Goal: Information Seeking & Learning: Learn about a topic

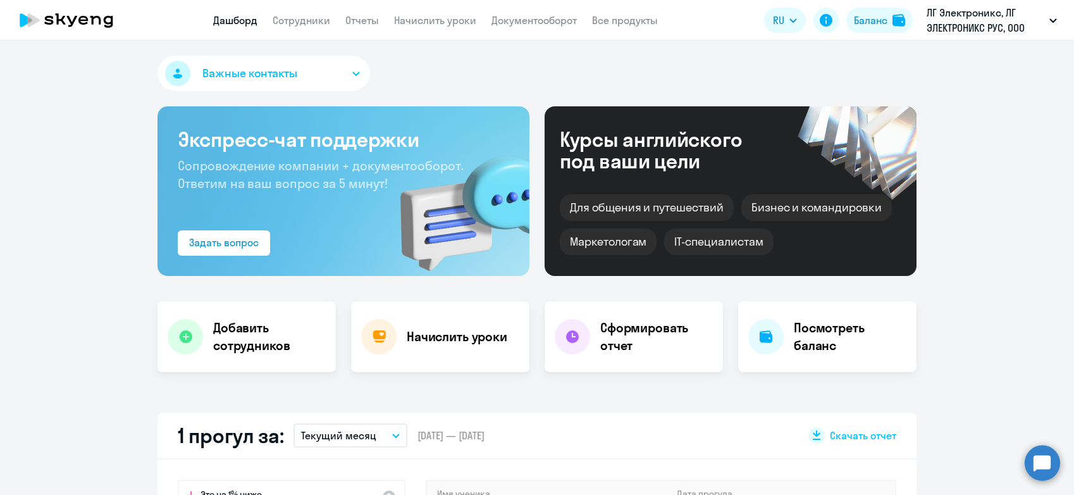
select select "30"
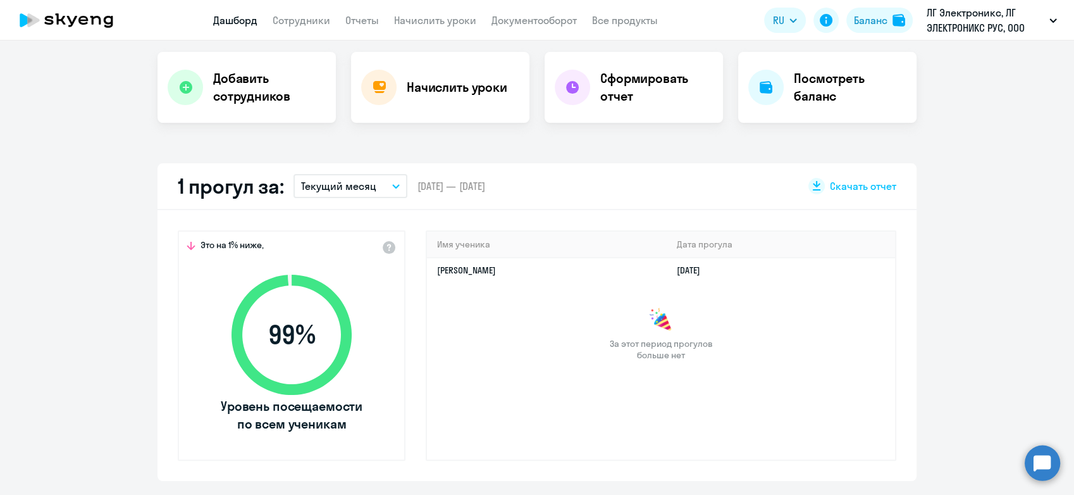
scroll to position [246, 0]
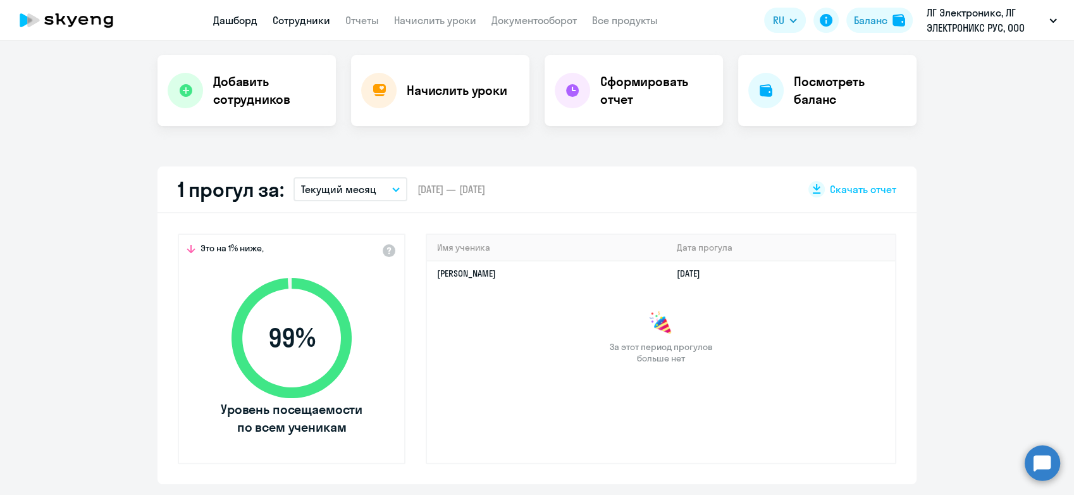
click at [290, 16] on link "Сотрудники" at bounding box center [302, 20] width 58 height 13
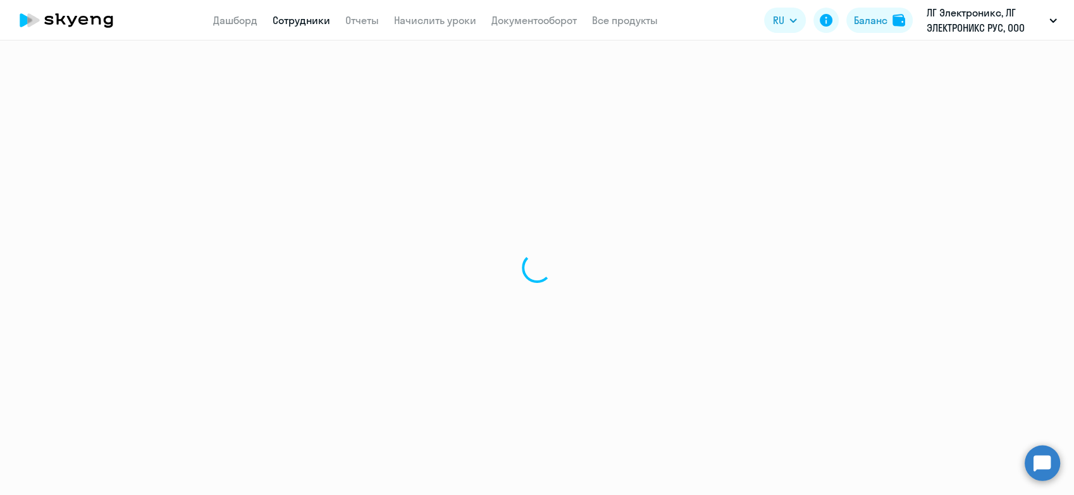
select select "30"
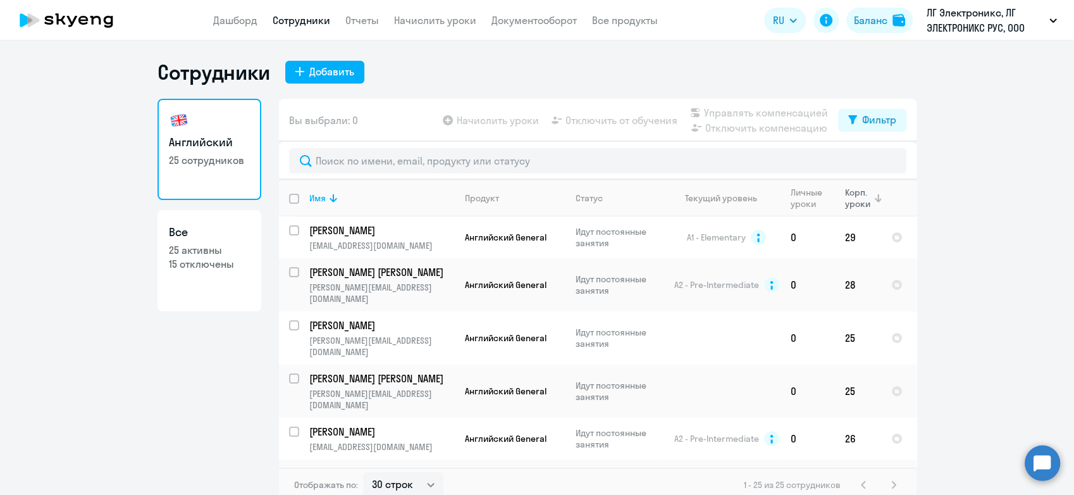
click at [845, 196] on div "Корп. уроки" at bounding box center [858, 198] width 27 height 23
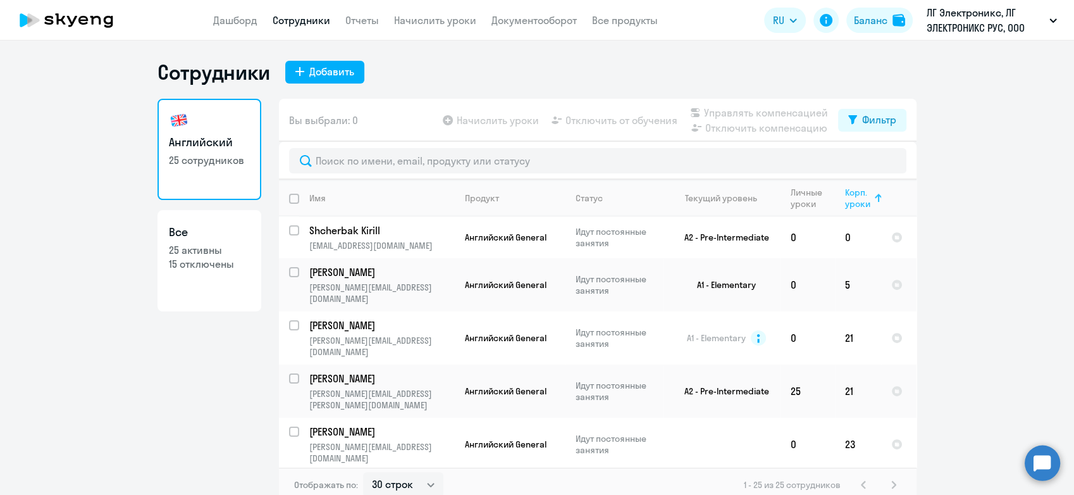
click at [845, 196] on div "Корп. уроки" at bounding box center [858, 198] width 27 height 23
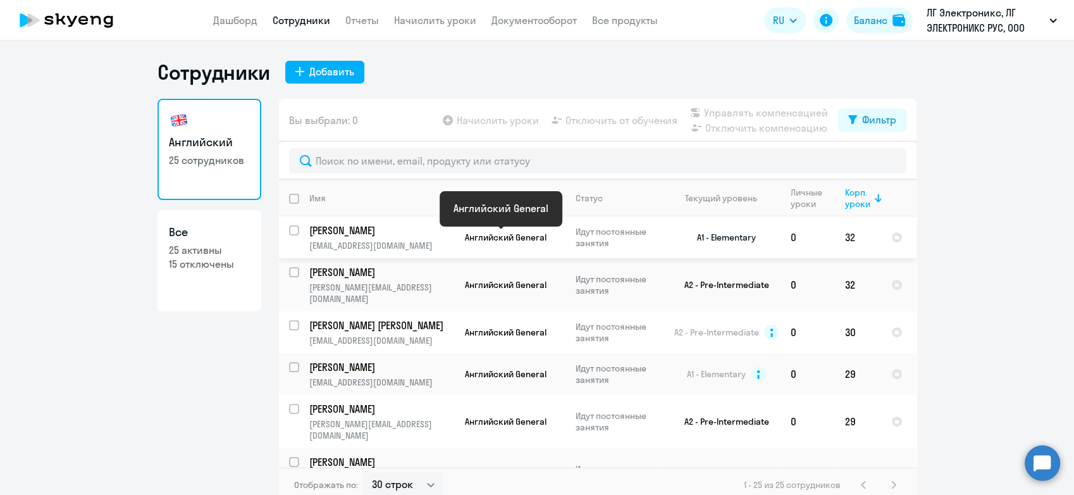
click at [492, 235] on span "Английский General" at bounding box center [506, 237] width 82 height 11
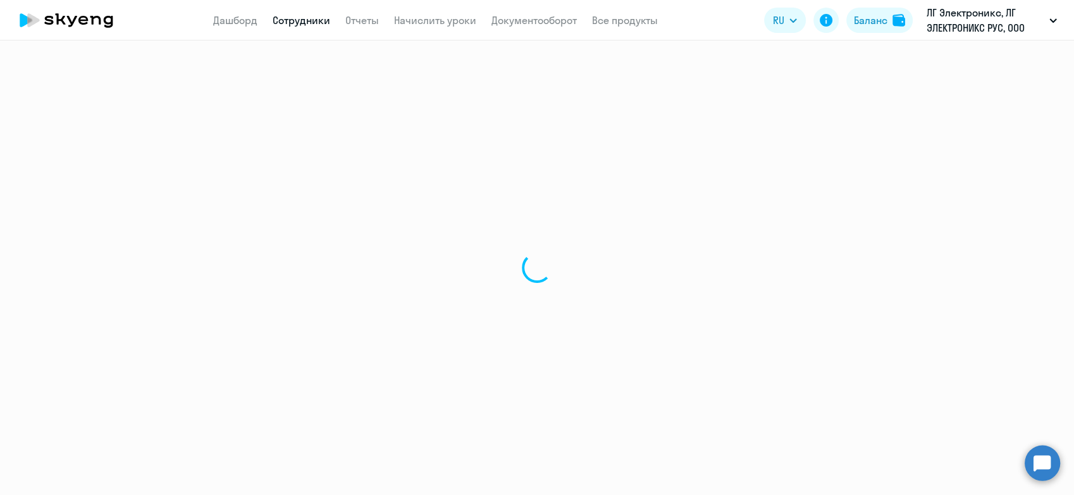
select select "english"
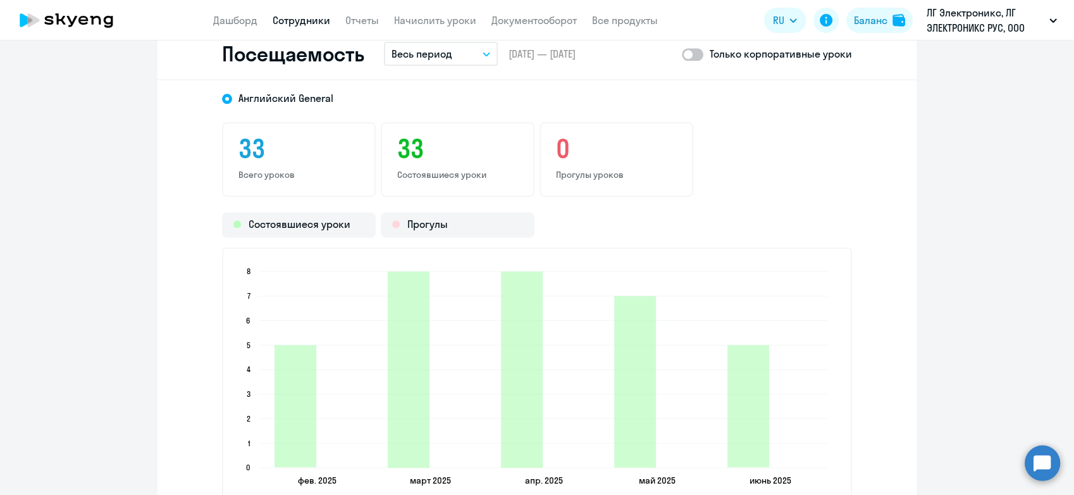
scroll to position [1675, 0]
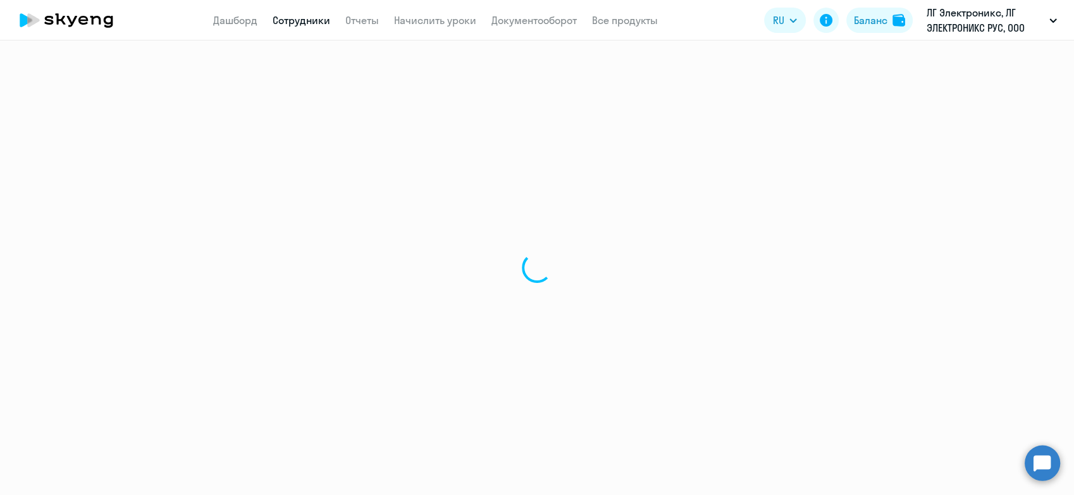
select select "30"
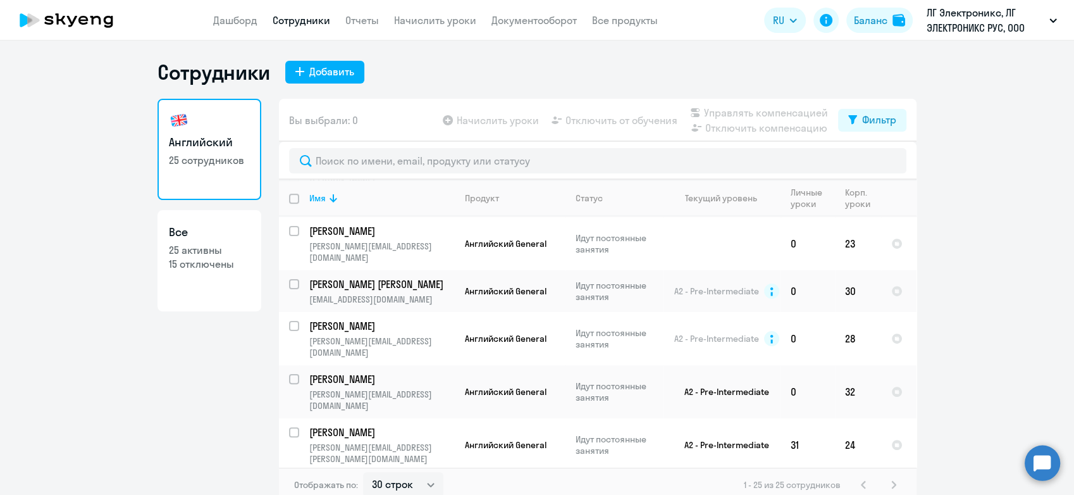
scroll to position [389, 0]
